Goal: Check status: Check status

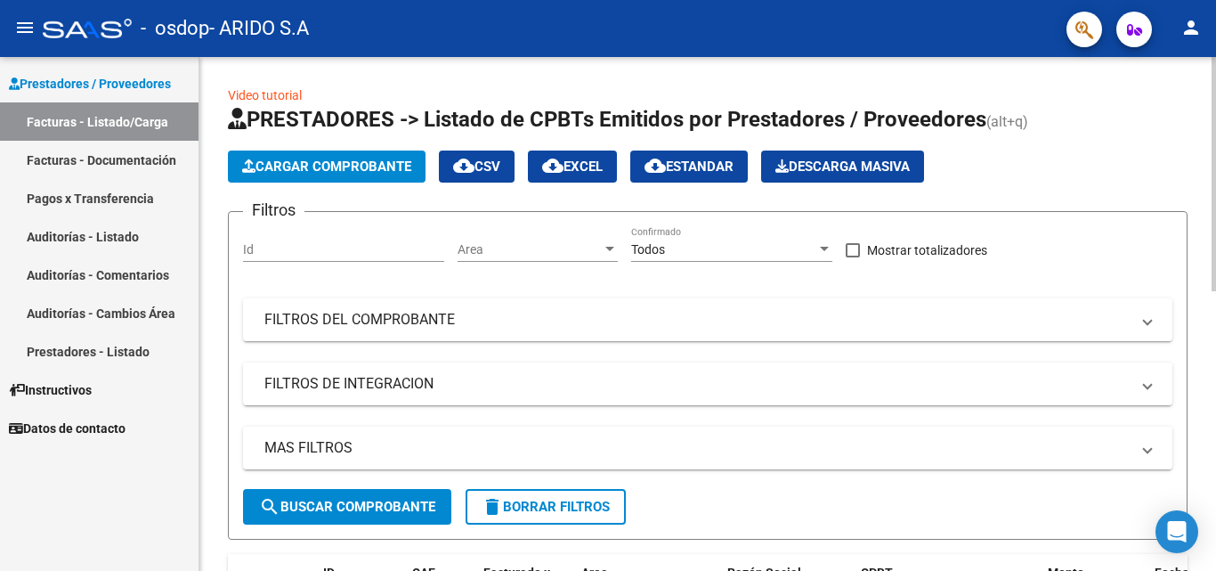
click at [1213, 165] on div at bounding box center [1214, 314] width 4 height 514
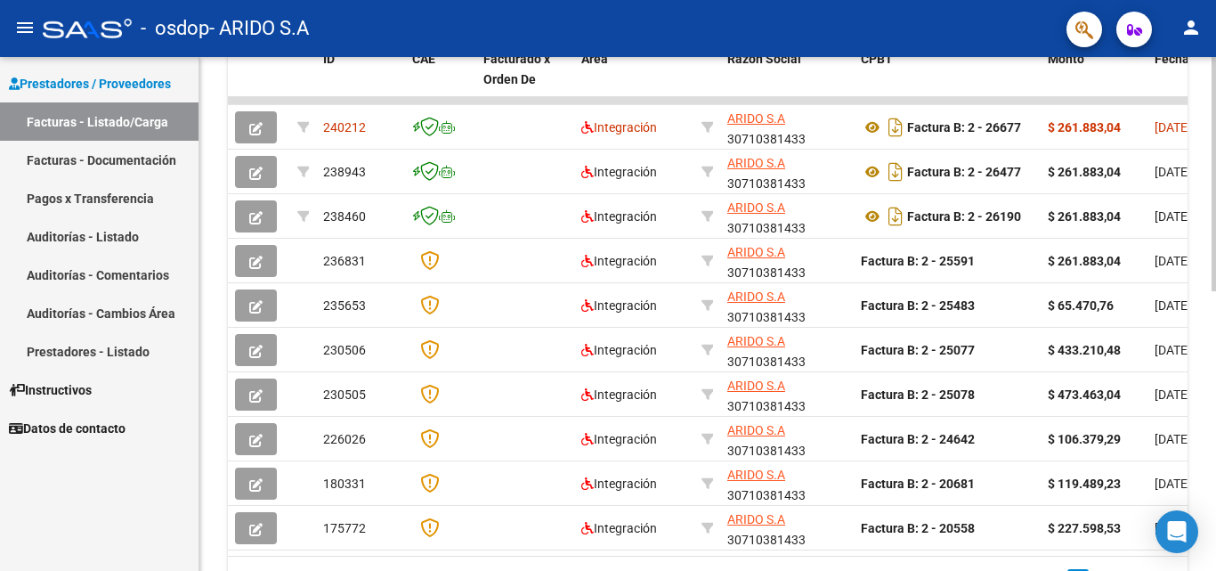
click at [1215, 349] on div at bounding box center [1214, 314] width 4 height 514
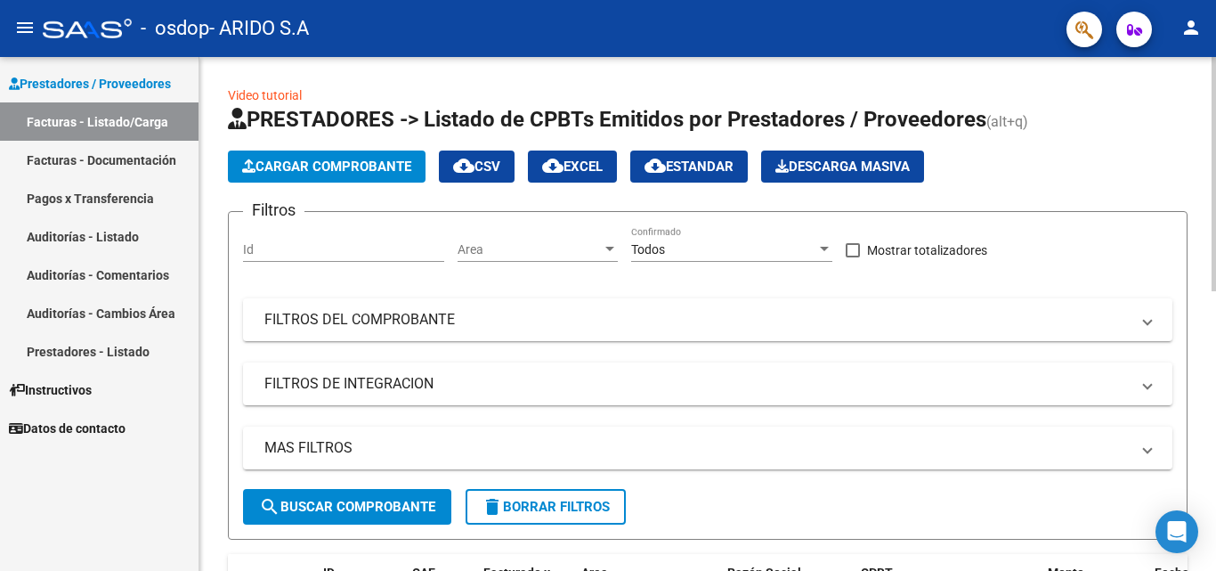
click at [1215, 96] on div at bounding box center [1214, 314] width 4 height 514
click at [84, 200] on link "Pagos x Transferencia" at bounding box center [99, 198] width 199 height 38
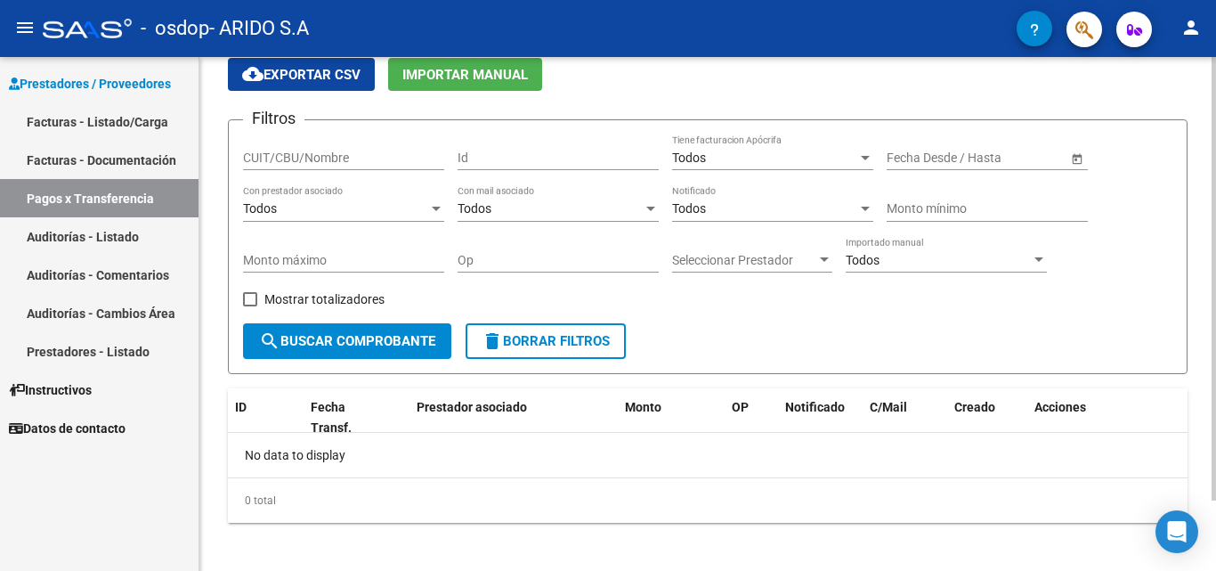
scroll to position [82, 0]
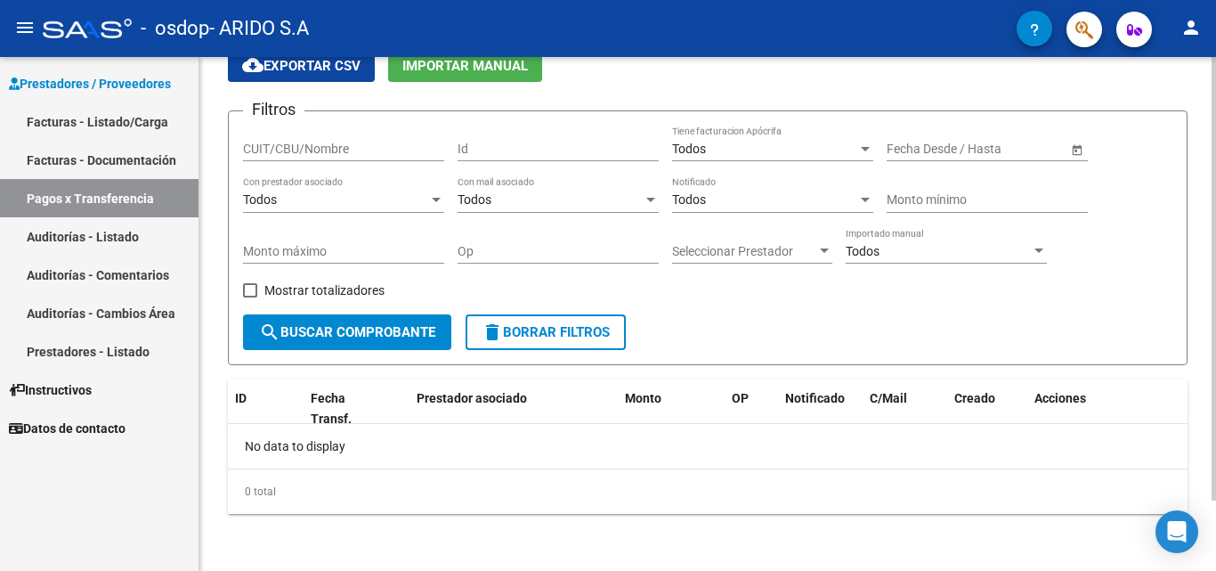
click at [1215, 436] on div at bounding box center [1214, 348] width 4 height 443
click at [357, 325] on span "search Buscar Comprobante" at bounding box center [347, 332] width 176 height 16
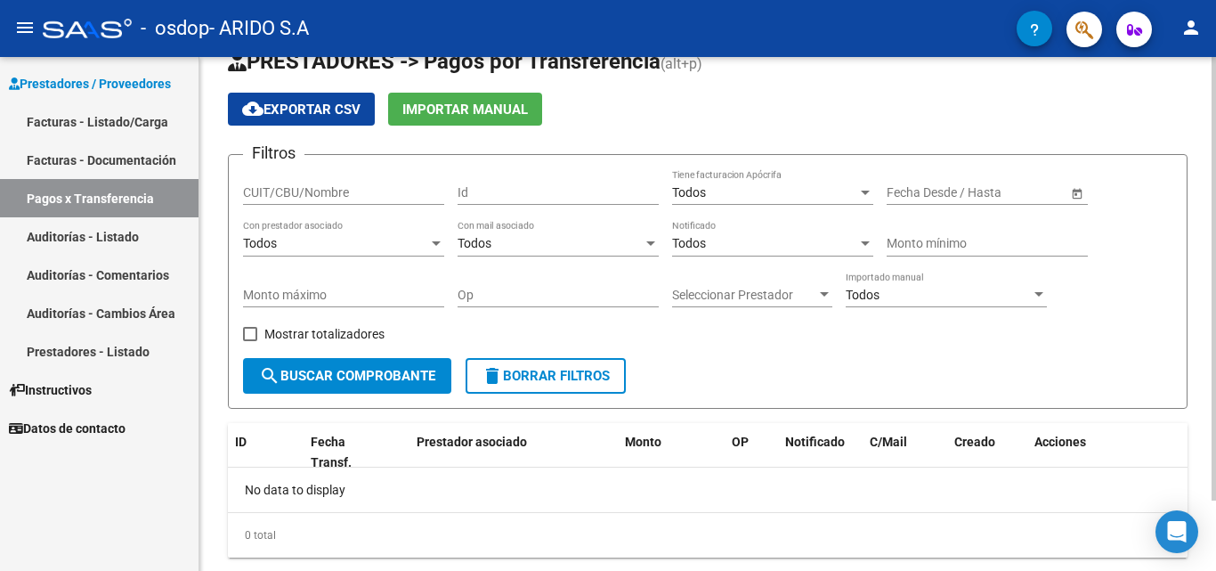
scroll to position [37, 0]
click at [1215, 110] on div at bounding box center [1214, 310] width 4 height 443
click at [1039, 294] on div at bounding box center [1038, 295] width 9 height 4
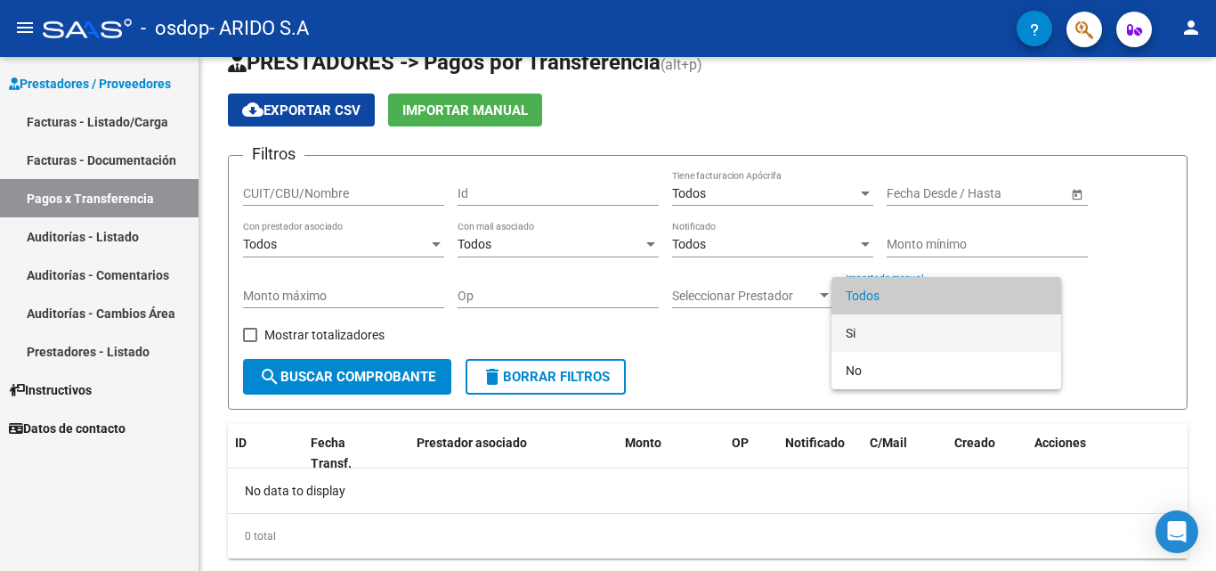
click at [976, 335] on span "Si" at bounding box center [946, 332] width 201 height 37
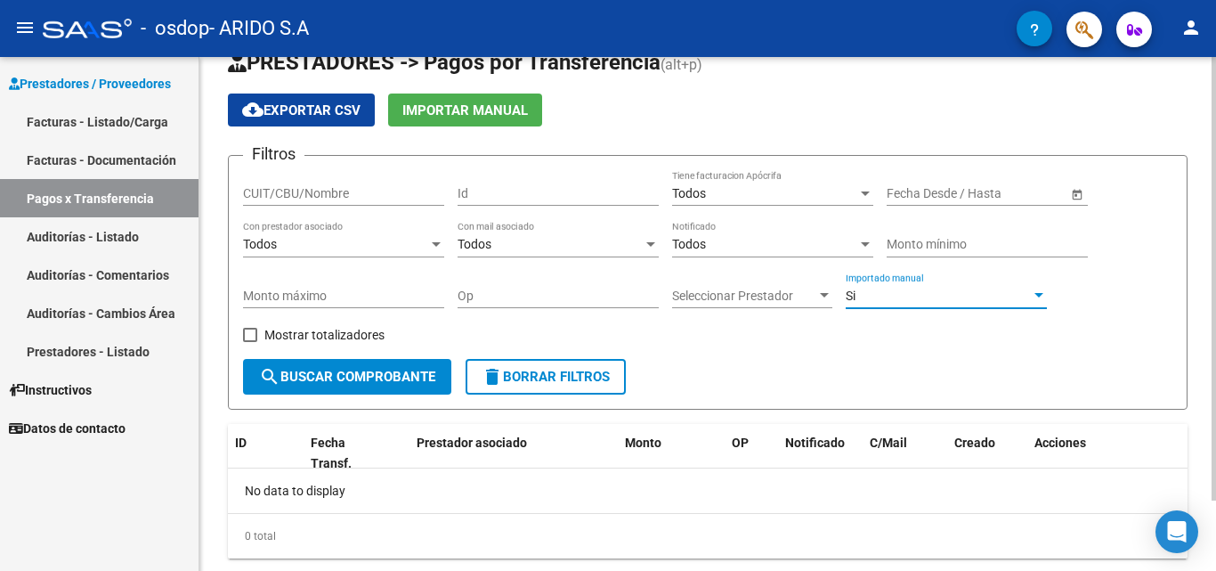
click at [334, 385] on button "search Buscar Comprobante" at bounding box center [347, 377] width 208 height 36
click at [304, 189] on input "CUIT/CBU/Nombre" at bounding box center [343, 193] width 201 height 15
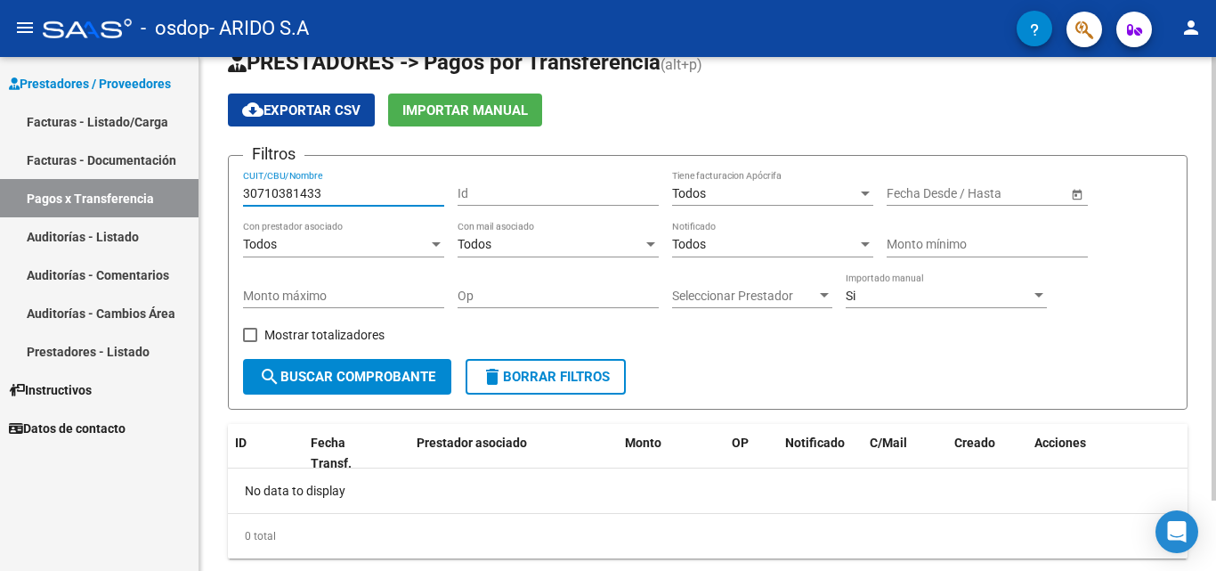
type input "30710381433"
click at [385, 375] on span "search Buscar Comprobante" at bounding box center [347, 377] width 176 height 16
click at [1169, 455] on datatable-header-cell "Acciones" at bounding box center [1107, 453] width 160 height 59
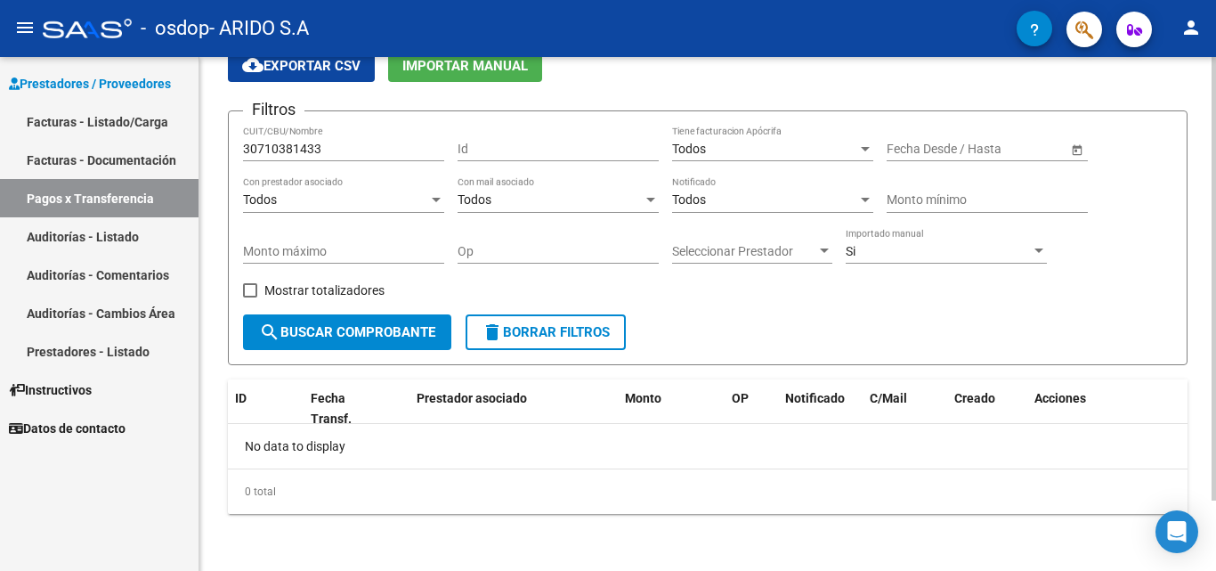
click at [1215, 546] on div at bounding box center [1214, 314] width 4 height 514
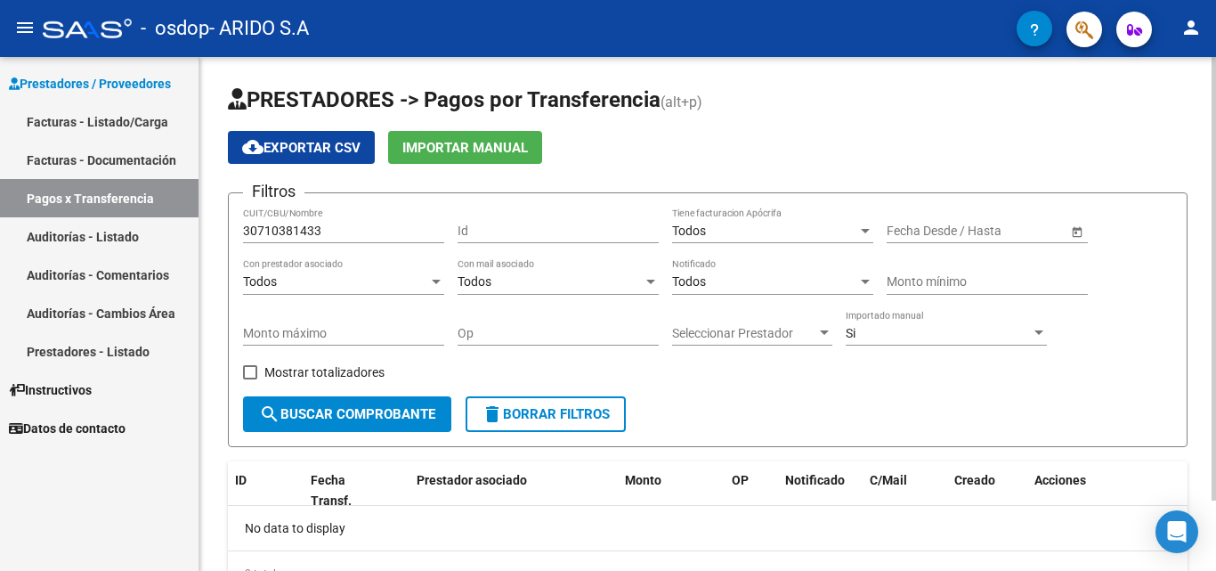
click at [1215, 112] on div at bounding box center [1214, 314] width 4 height 514
click at [72, 188] on link "Pagos x Transferencia" at bounding box center [99, 198] width 199 height 38
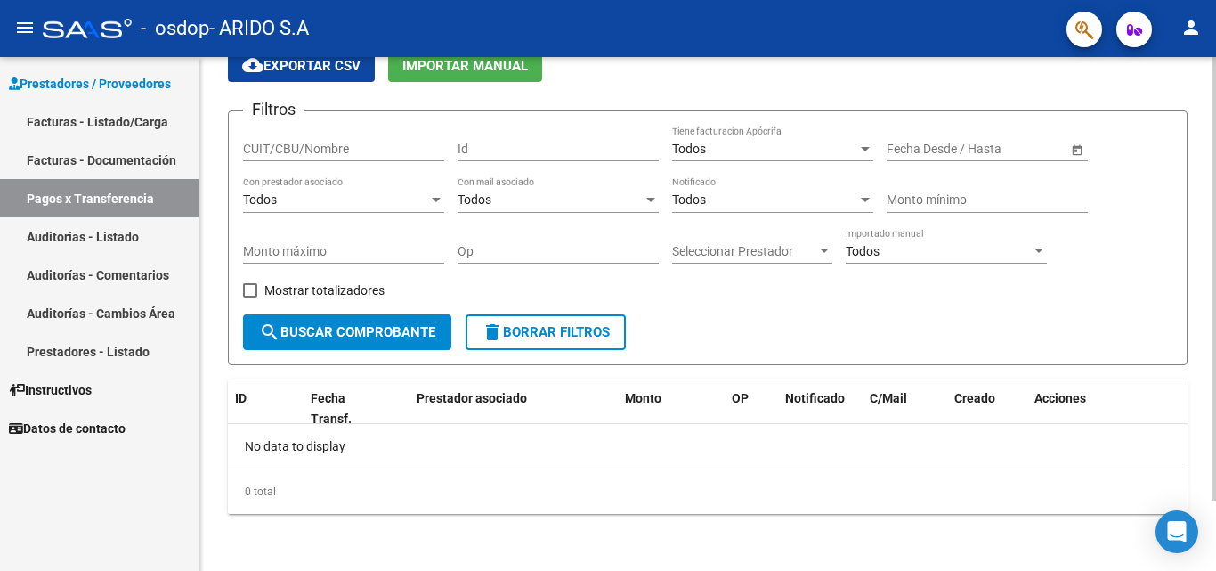
click at [1215, 546] on div at bounding box center [1214, 314] width 4 height 514
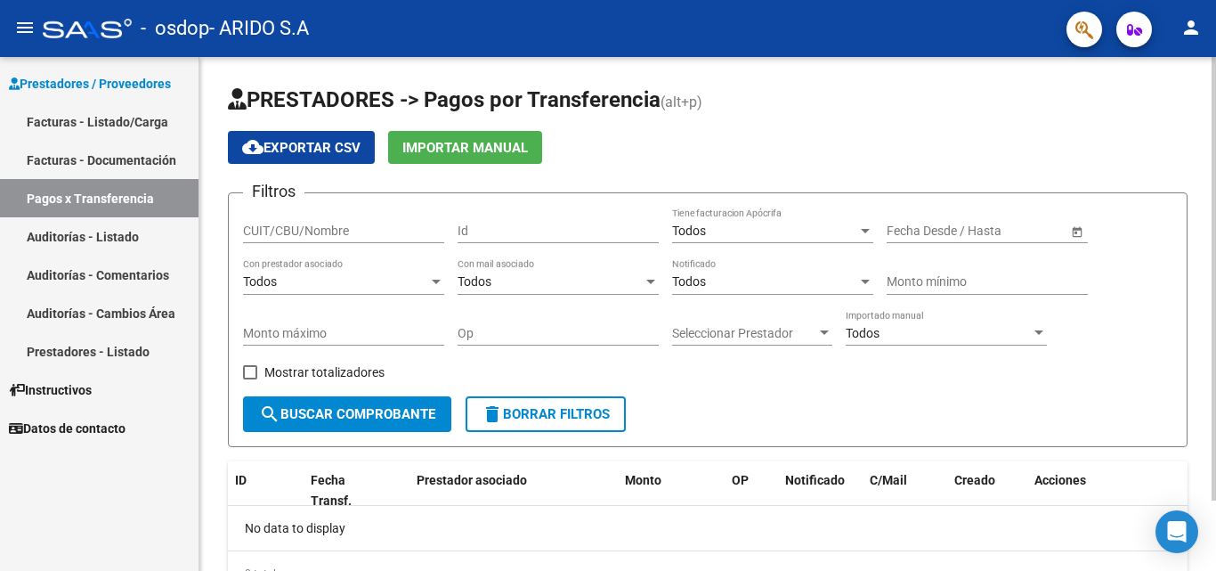
click at [1215, 88] on div at bounding box center [1214, 314] width 4 height 514
